Goal: Task Accomplishment & Management: Manage account settings

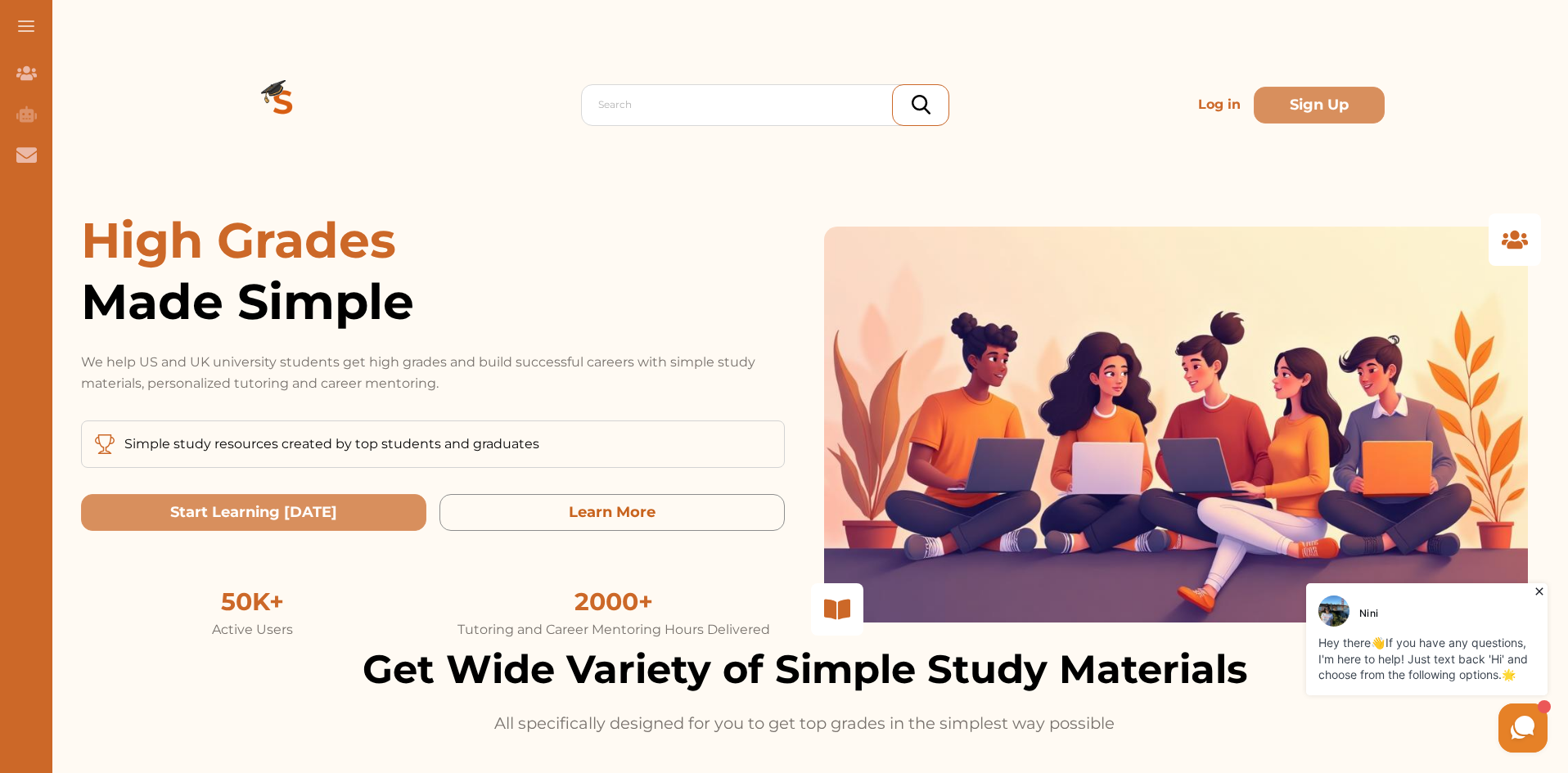
click at [1201, 101] on p "Log in" at bounding box center [1219, 104] width 56 height 33
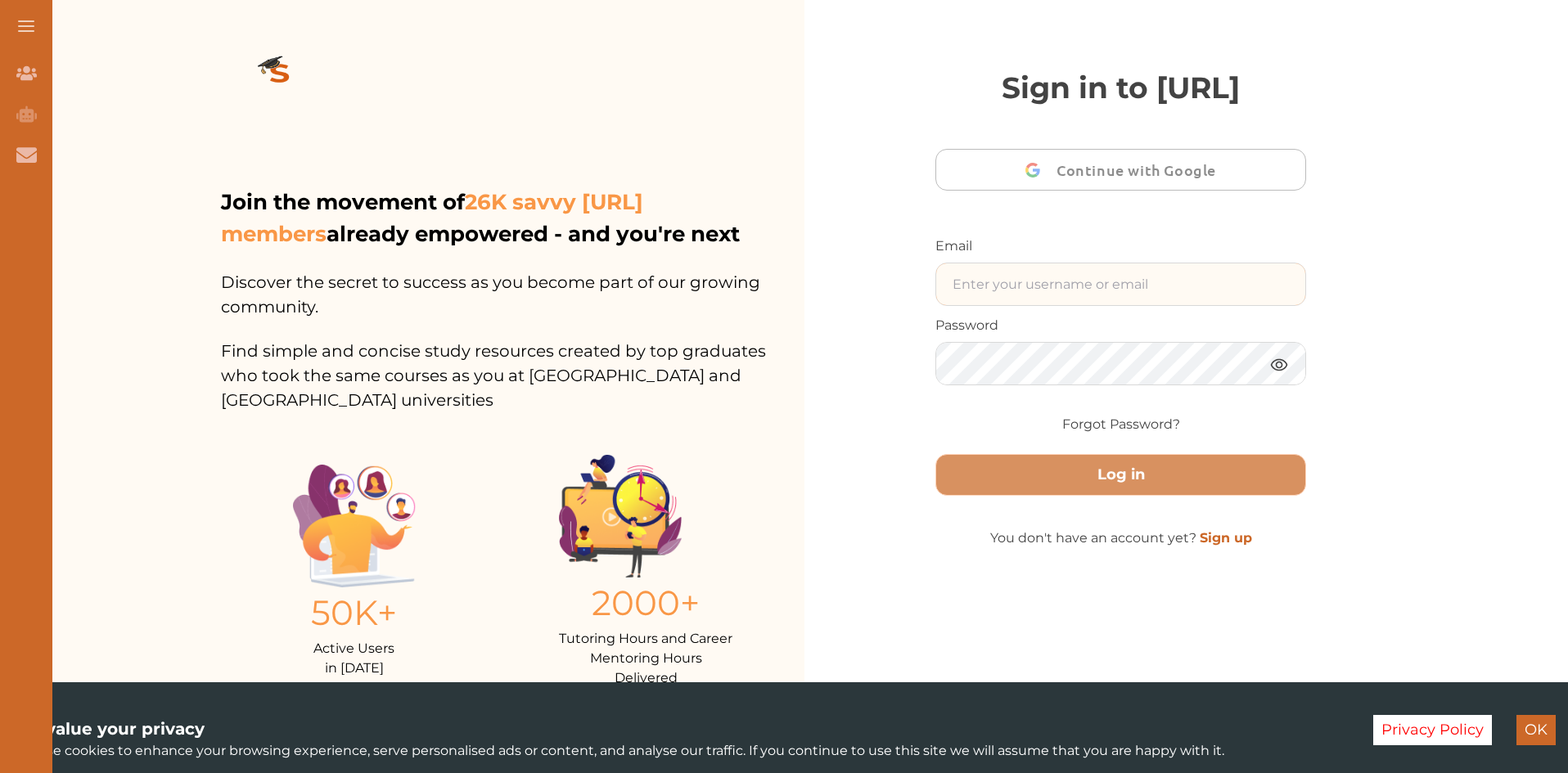
type input "ecommerce.mu@gmail.com"
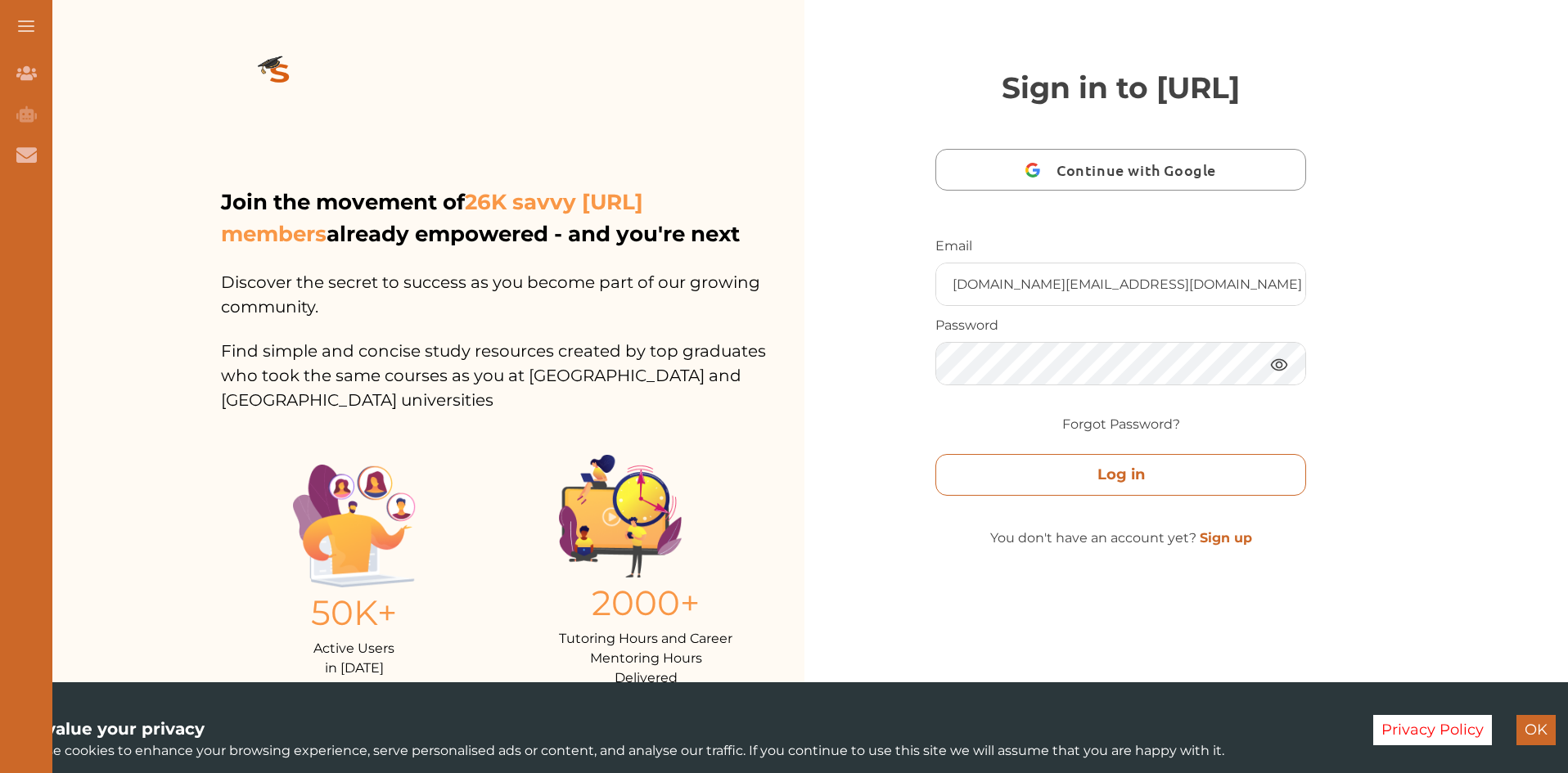
click at [1098, 496] on button "Log in" at bounding box center [1120, 474] width 371 height 42
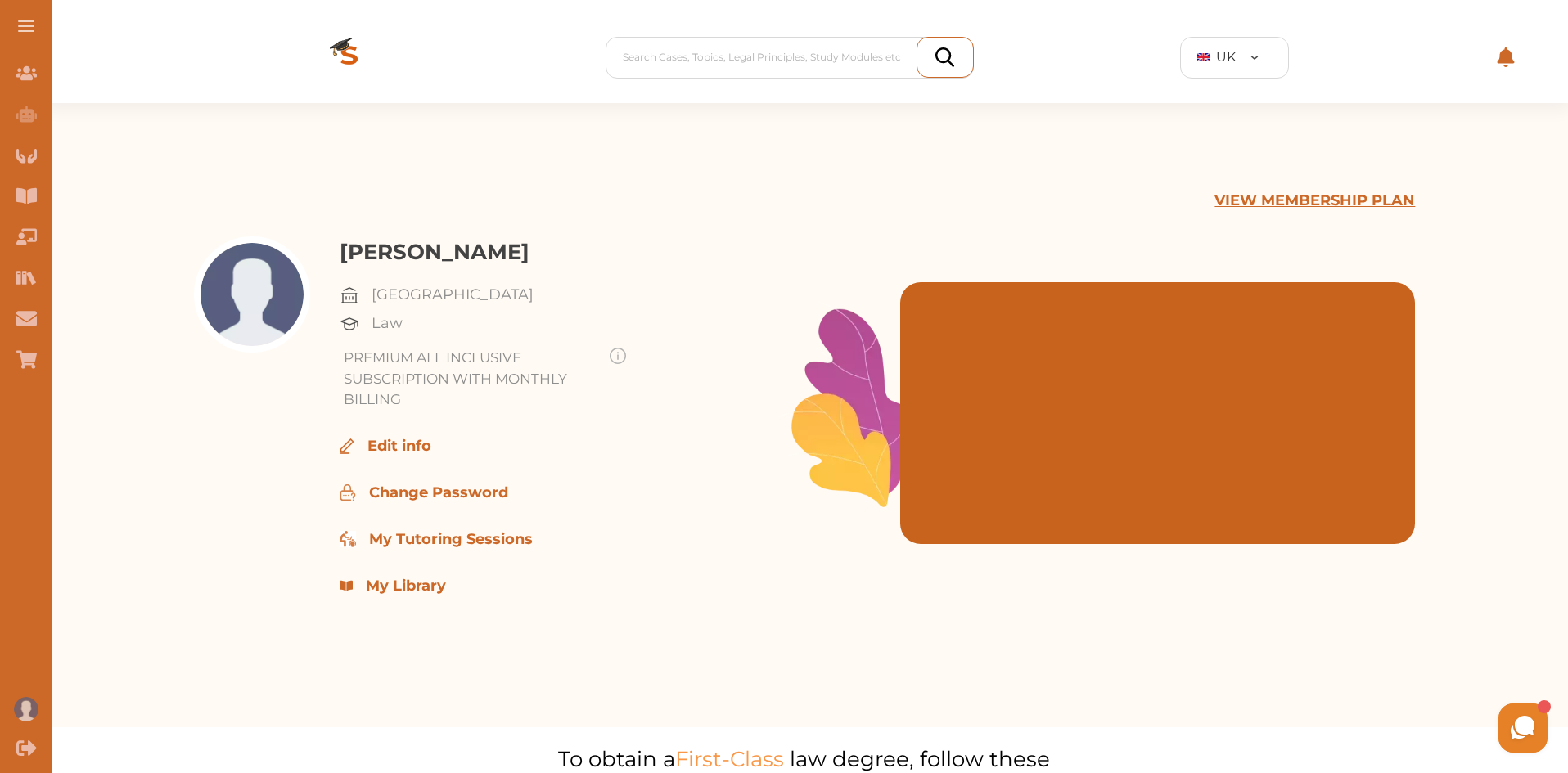
scroll to position [15, 0]
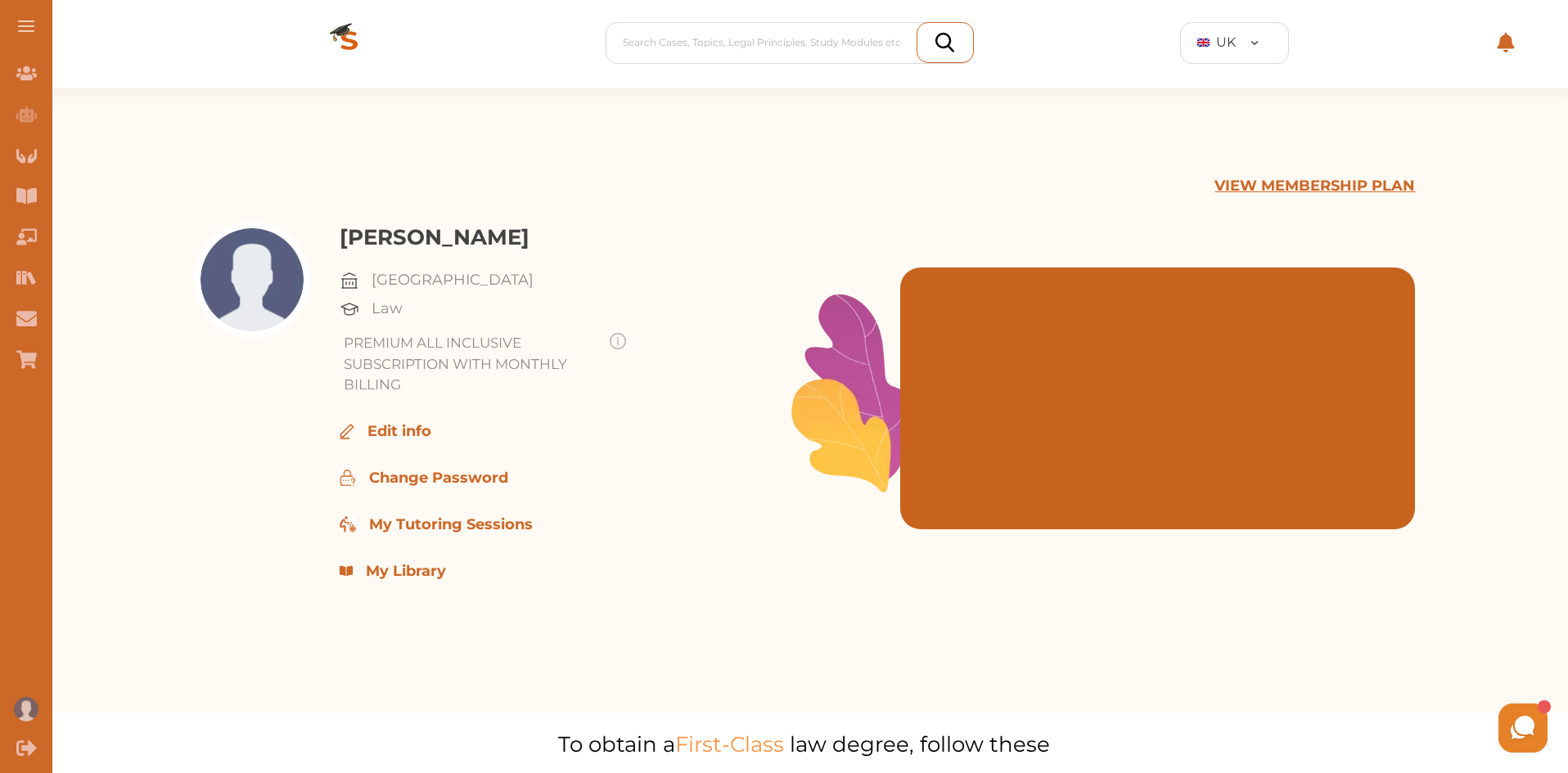
click at [1399, 186] on p "VIEW MEMBERSHIP PLAN" at bounding box center [1315, 186] width 201 height 22
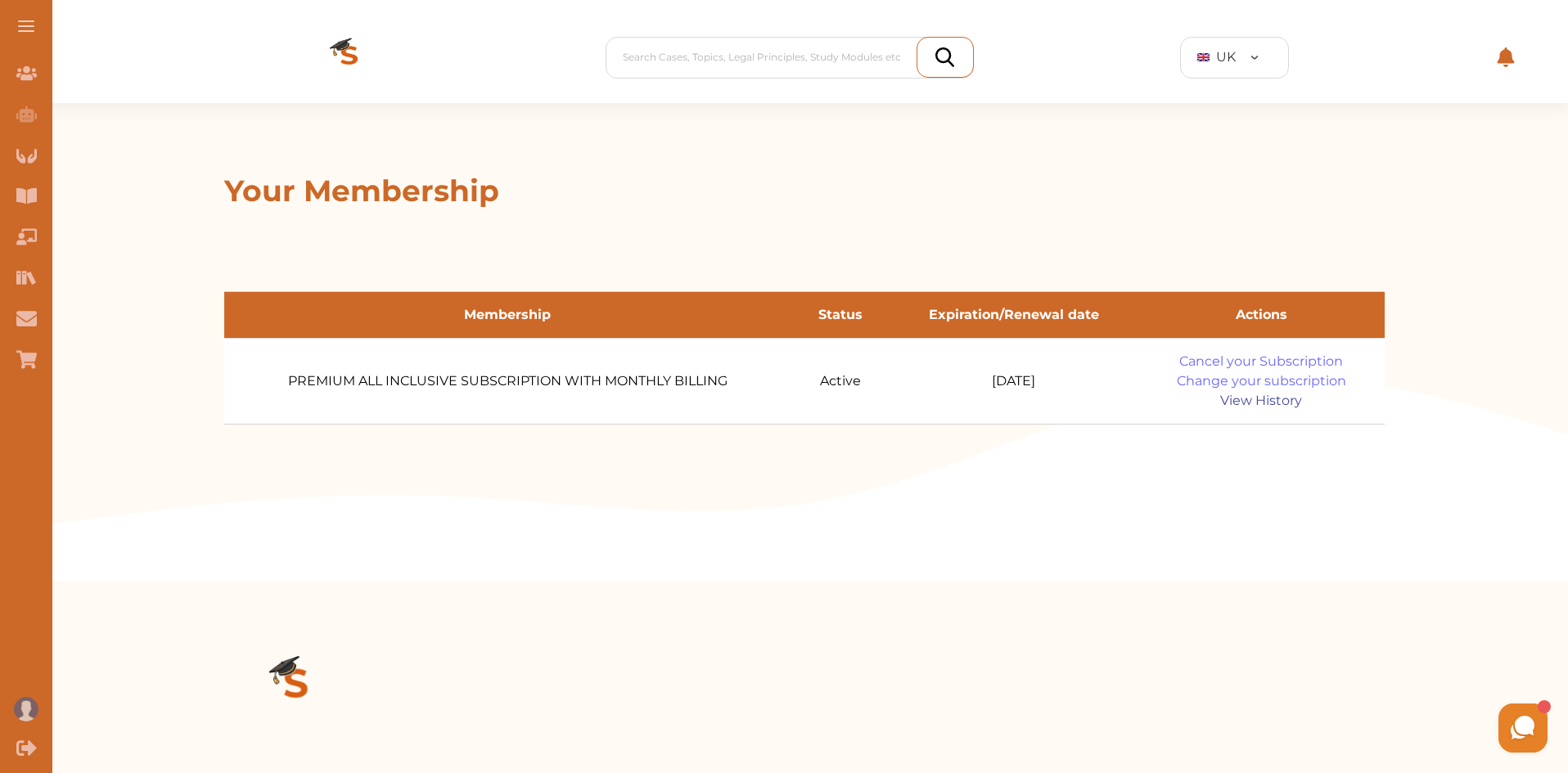
click at [1282, 401] on link "View History" at bounding box center [1260, 400] width 208 height 20
